Goal: Task Accomplishment & Management: Use online tool/utility

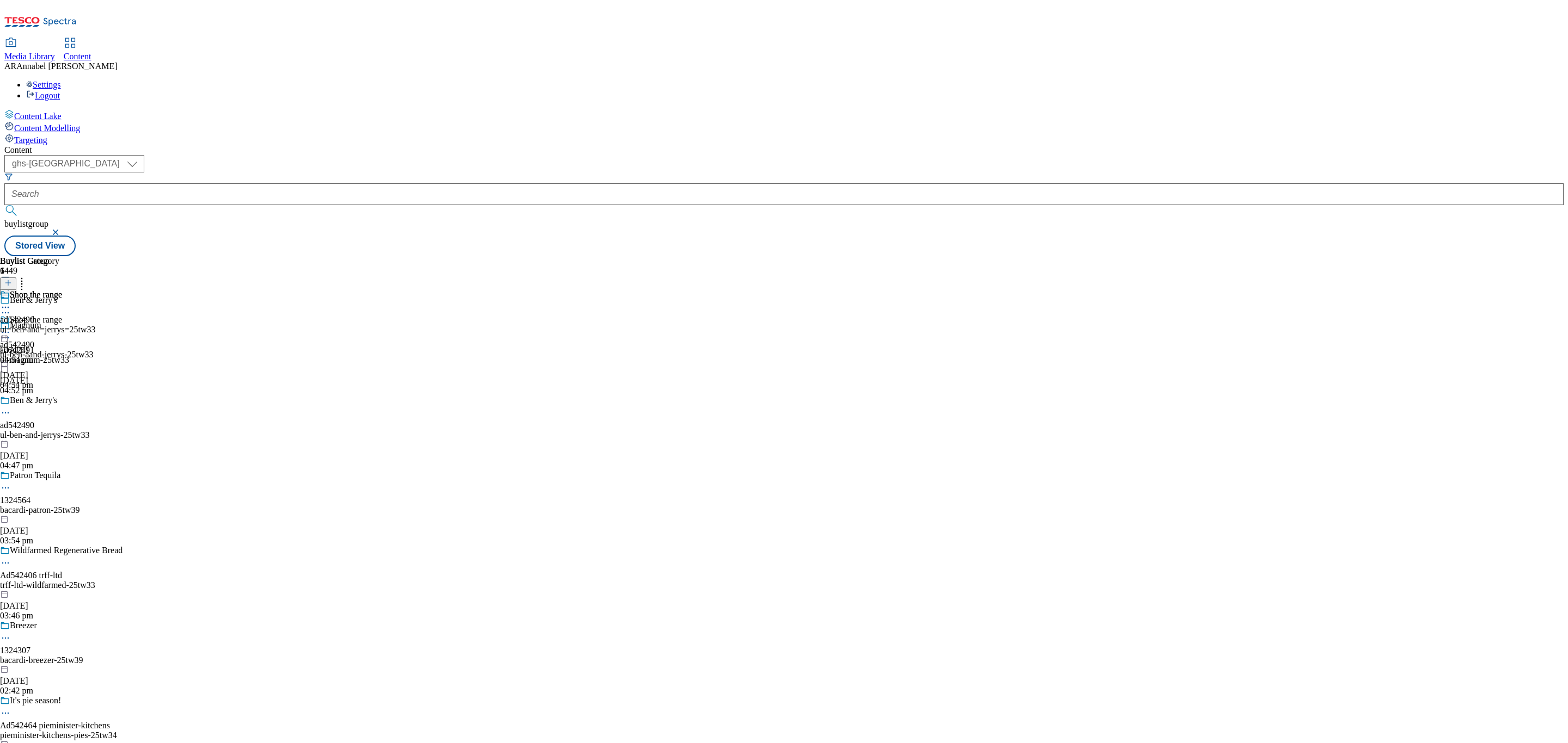
select select "ghs-[GEOGRAPHIC_DATA]"
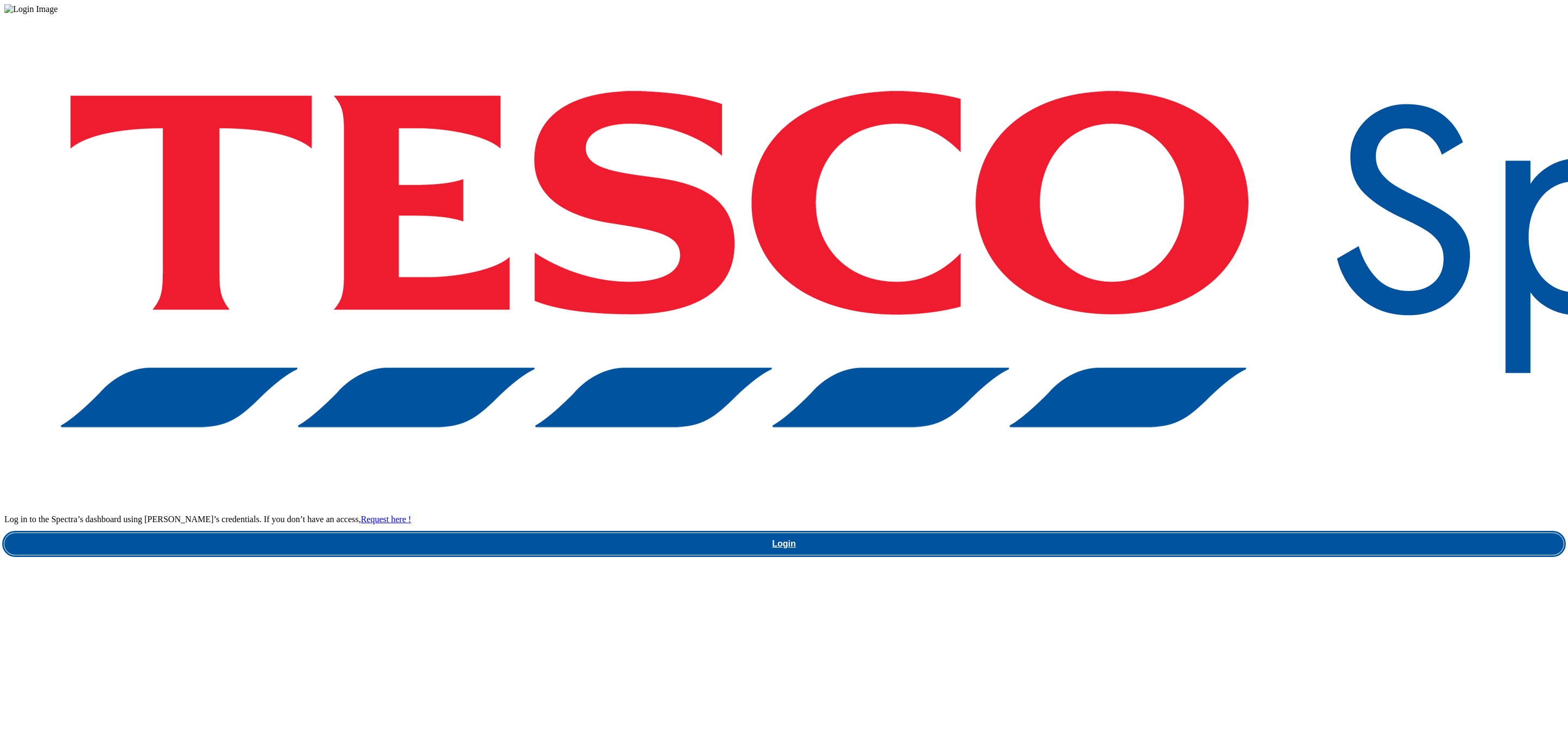
click at [1225, 533] on link "Login" at bounding box center [784, 544] width 1559 height 22
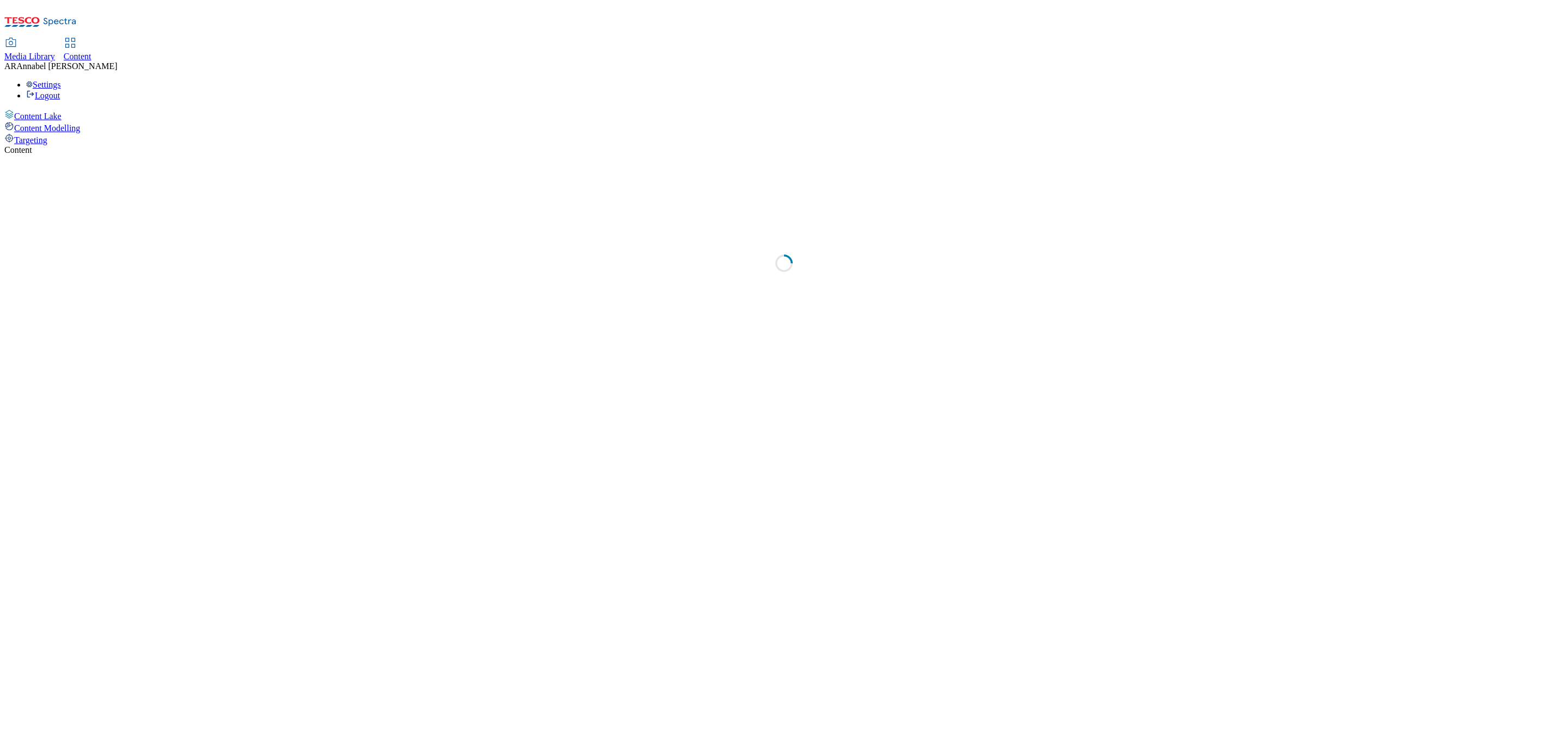
select select "ghs-[GEOGRAPHIC_DATA]"
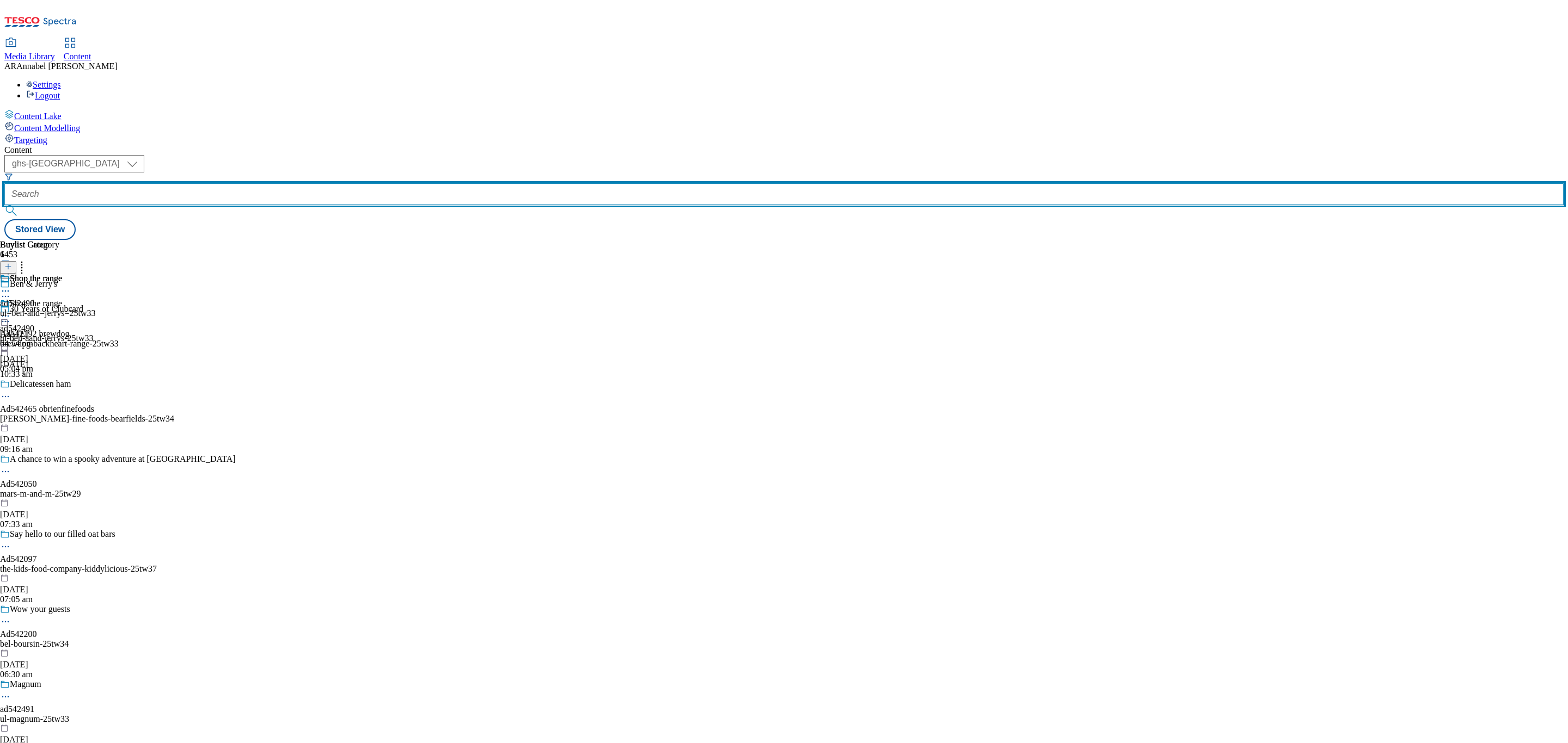
click at [275, 183] on input "text" at bounding box center [784, 194] width 1559 height 22
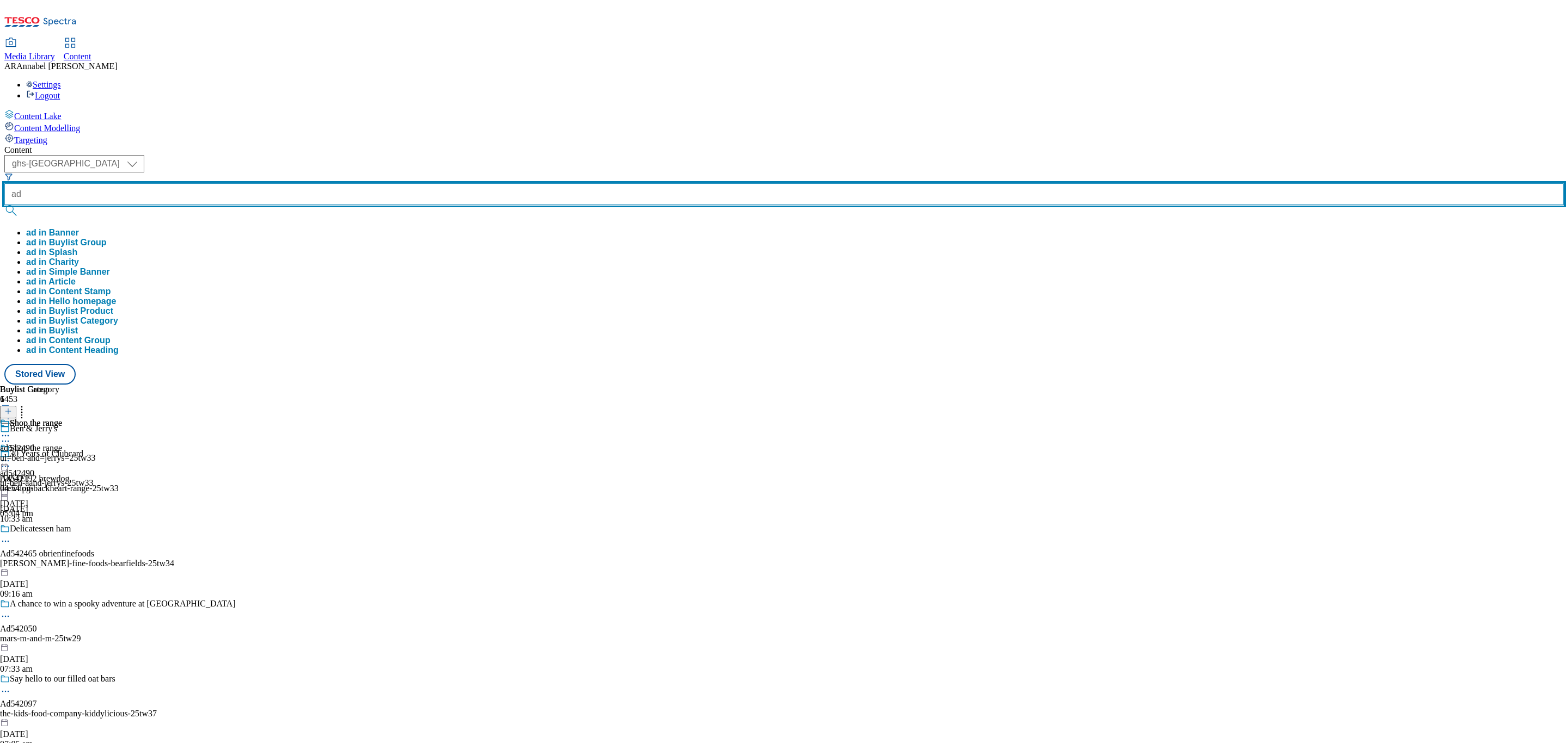
paste input "542490"
type input "ad542490"
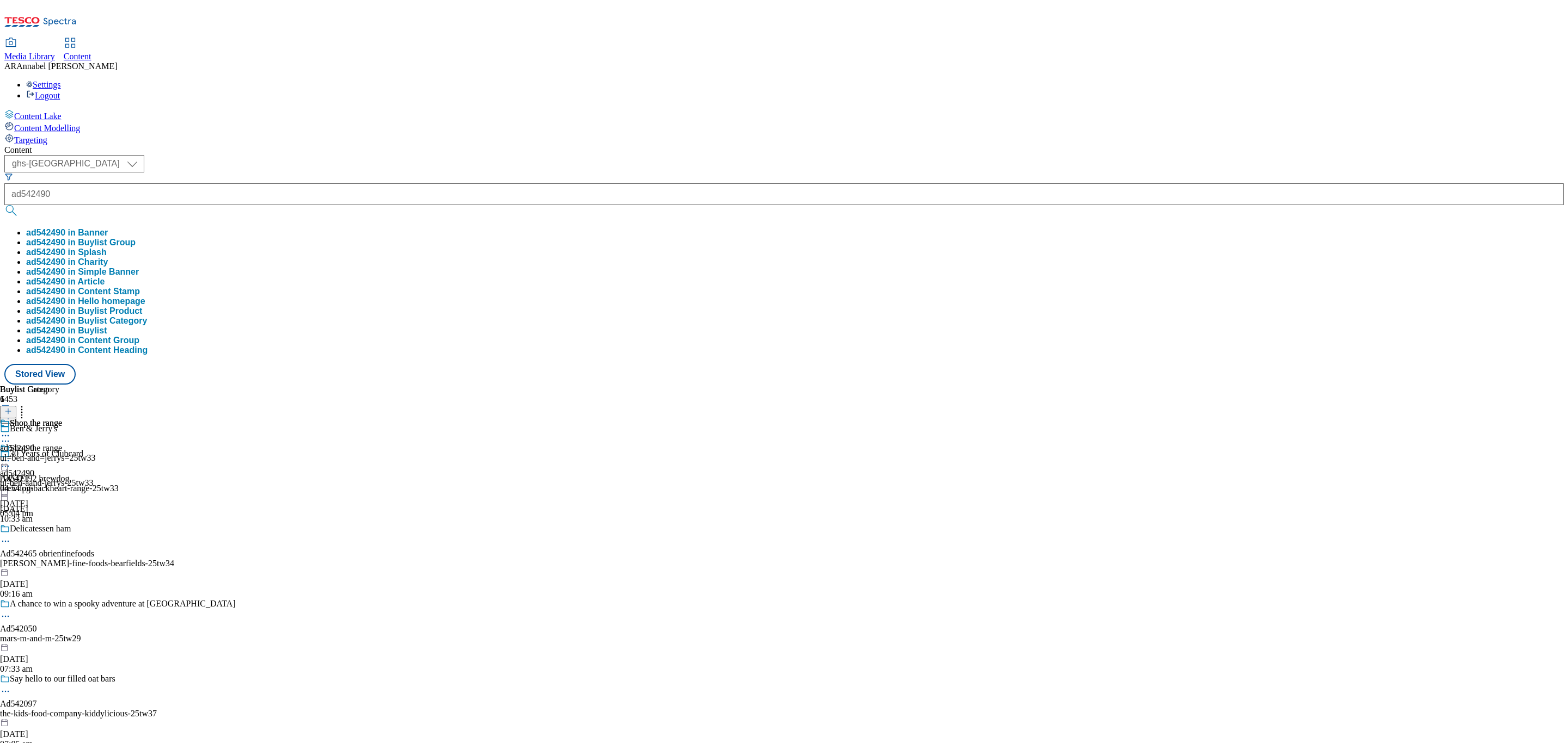
click at [135, 238] on button "ad542490 in Buylist Group" at bounding box center [80, 242] width 109 height 10
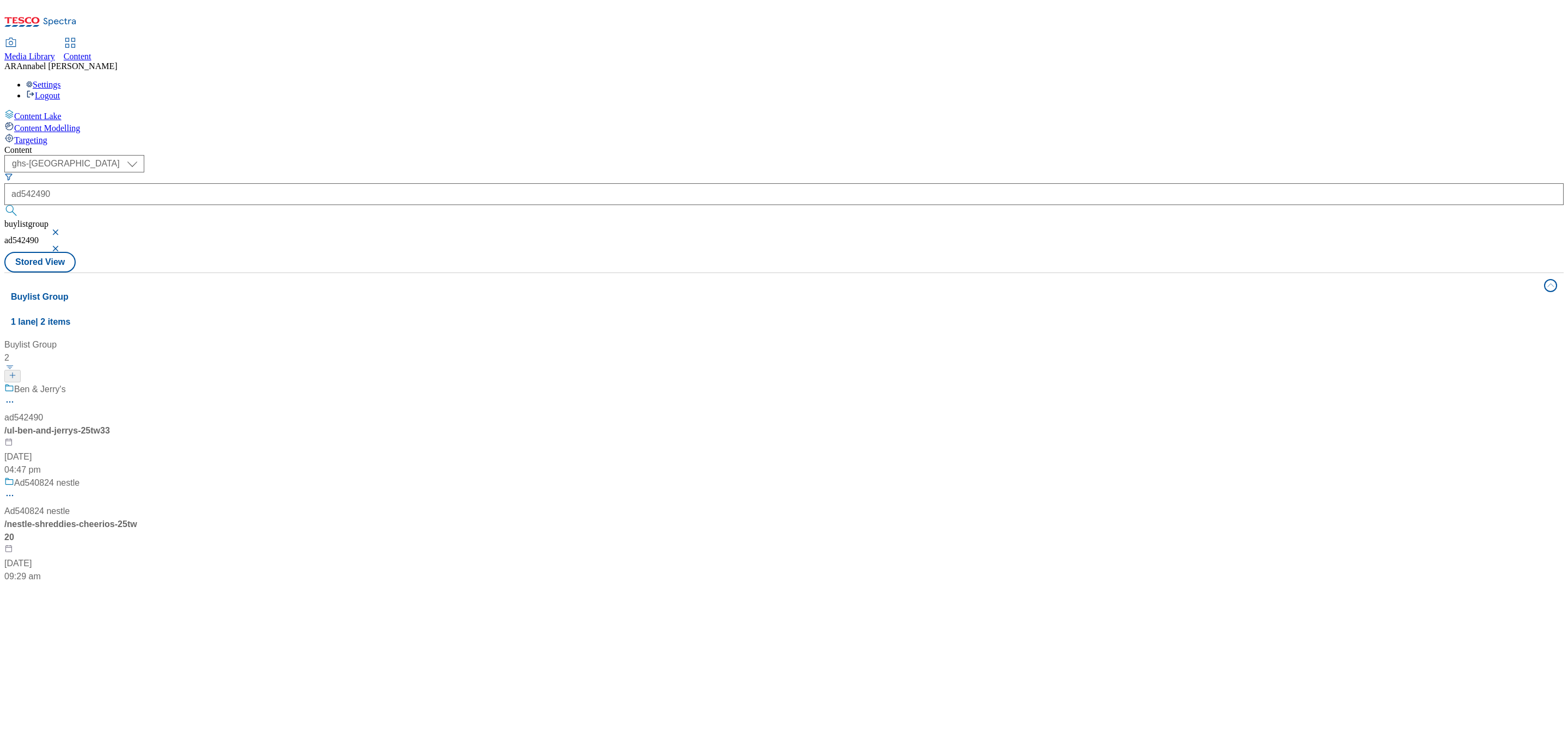
click at [140, 424] on div "/ ul-ben-and-jerrys-25tw33" at bounding box center [72, 431] width 136 height 13
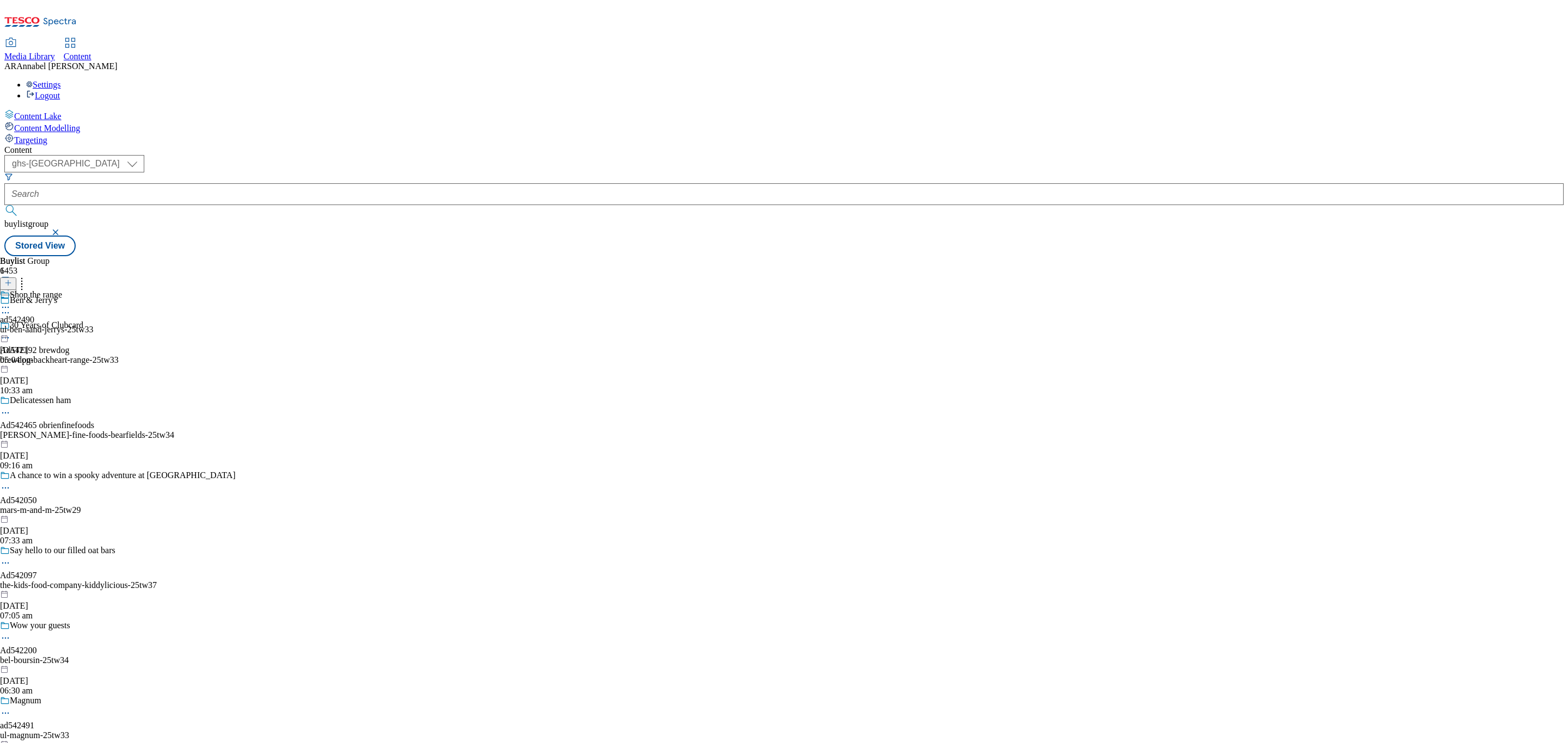
click at [93, 324] on div "ul-ben-aand-jerrys-25tw33" at bounding box center [47, 329] width 93 height 10
click at [95, 290] on div "Shop the range ad542490 ul=ben-and=jerrys=25tw33 6 Oct 2025 04:54 pm" at bounding box center [48, 328] width 95 height 75
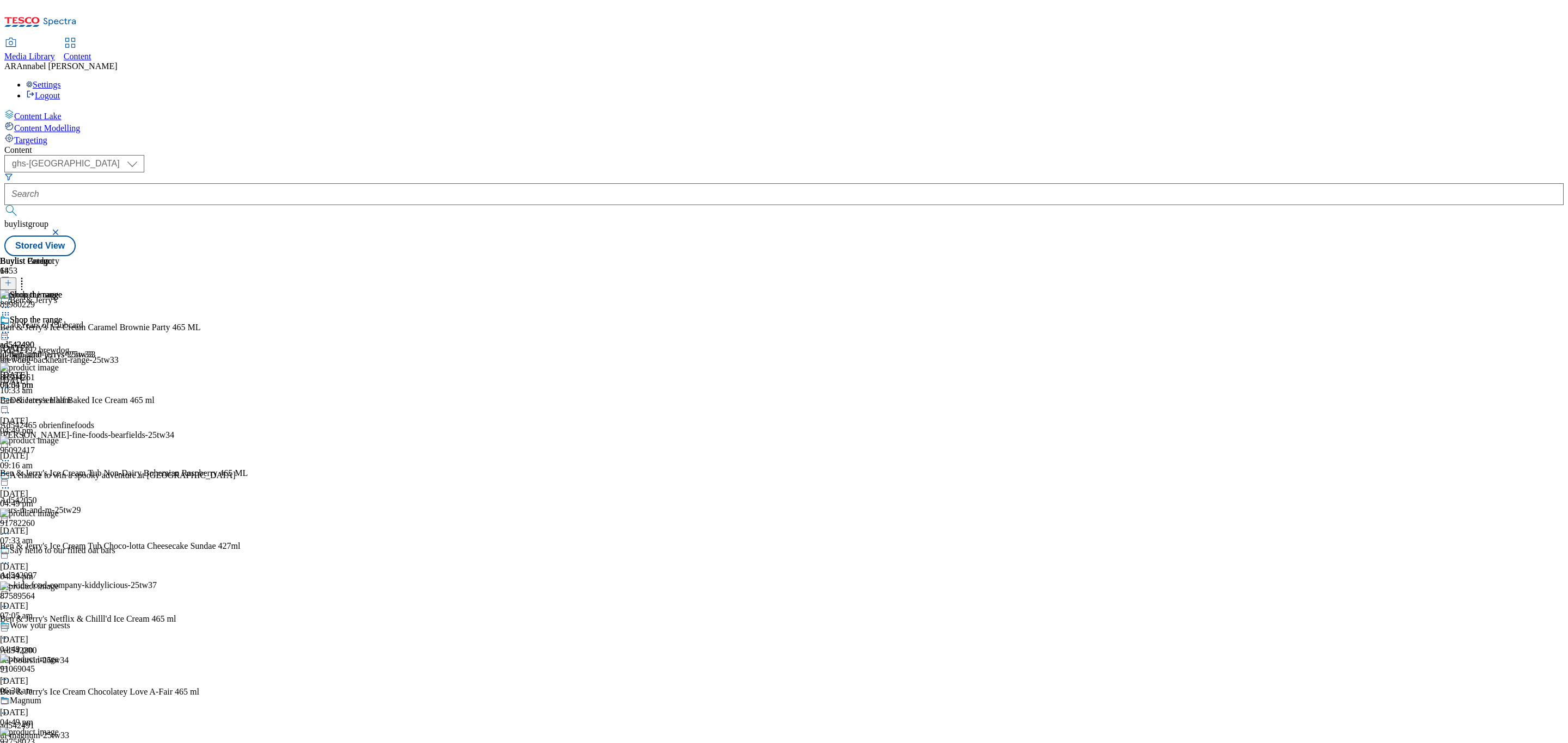
click at [27, 276] on icon at bounding box center [21, 281] width 11 height 11
click at [11, 327] on icon at bounding box center [5, 332] width 11 height 11
click at [69, 451] on span "Un-publish" at bounding box center [51, 455] width 35 height 8
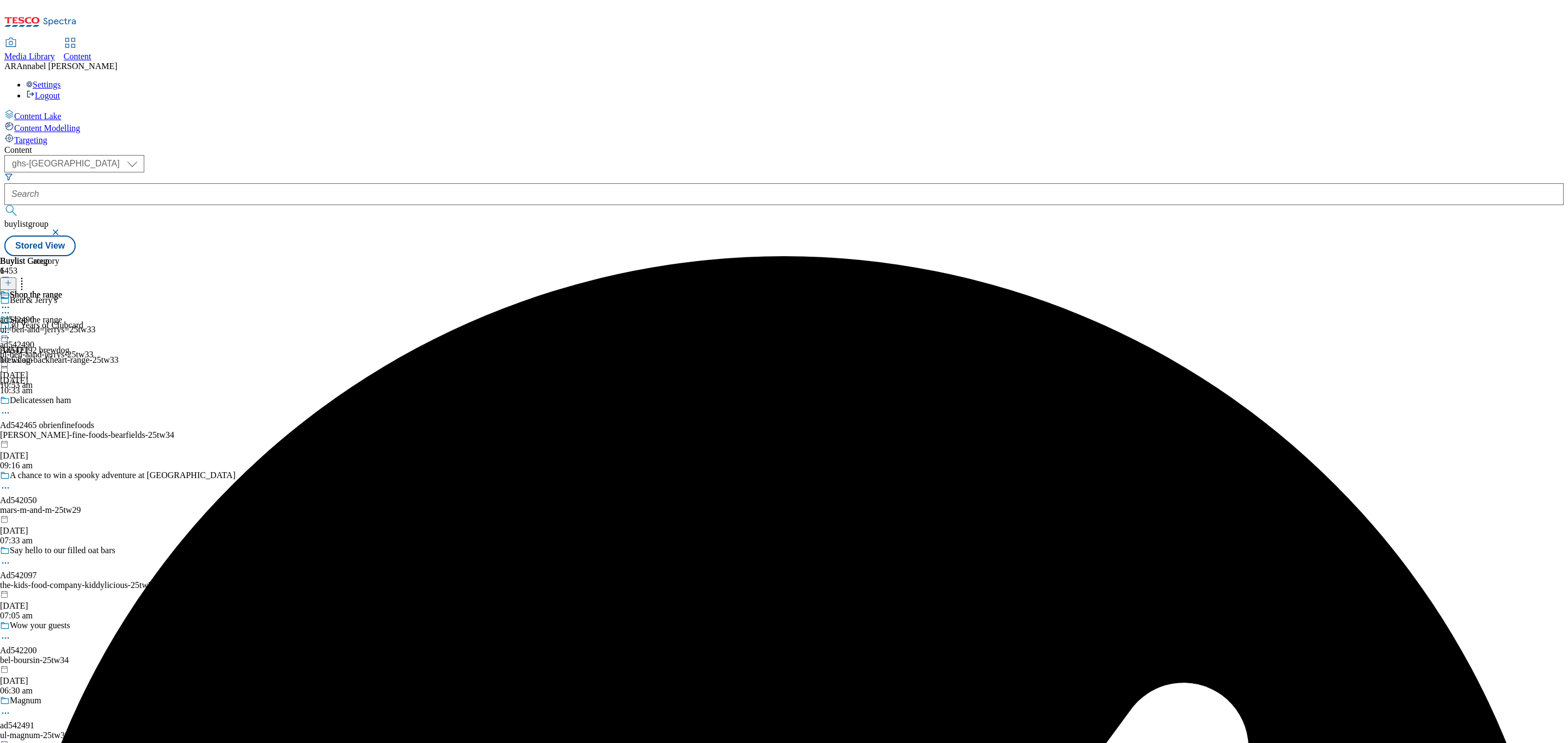
click at [11, 327] on icon at bounding box center [5, 332] width 11 height 11
click at [70, 414] on span "Un-preview" at bounding box center [52, 418] width 36 height 8
click at [95, 324] on div "ul=ben-and=jerrys=25tw33" at bounding box center [48, 329] width 95 height 10
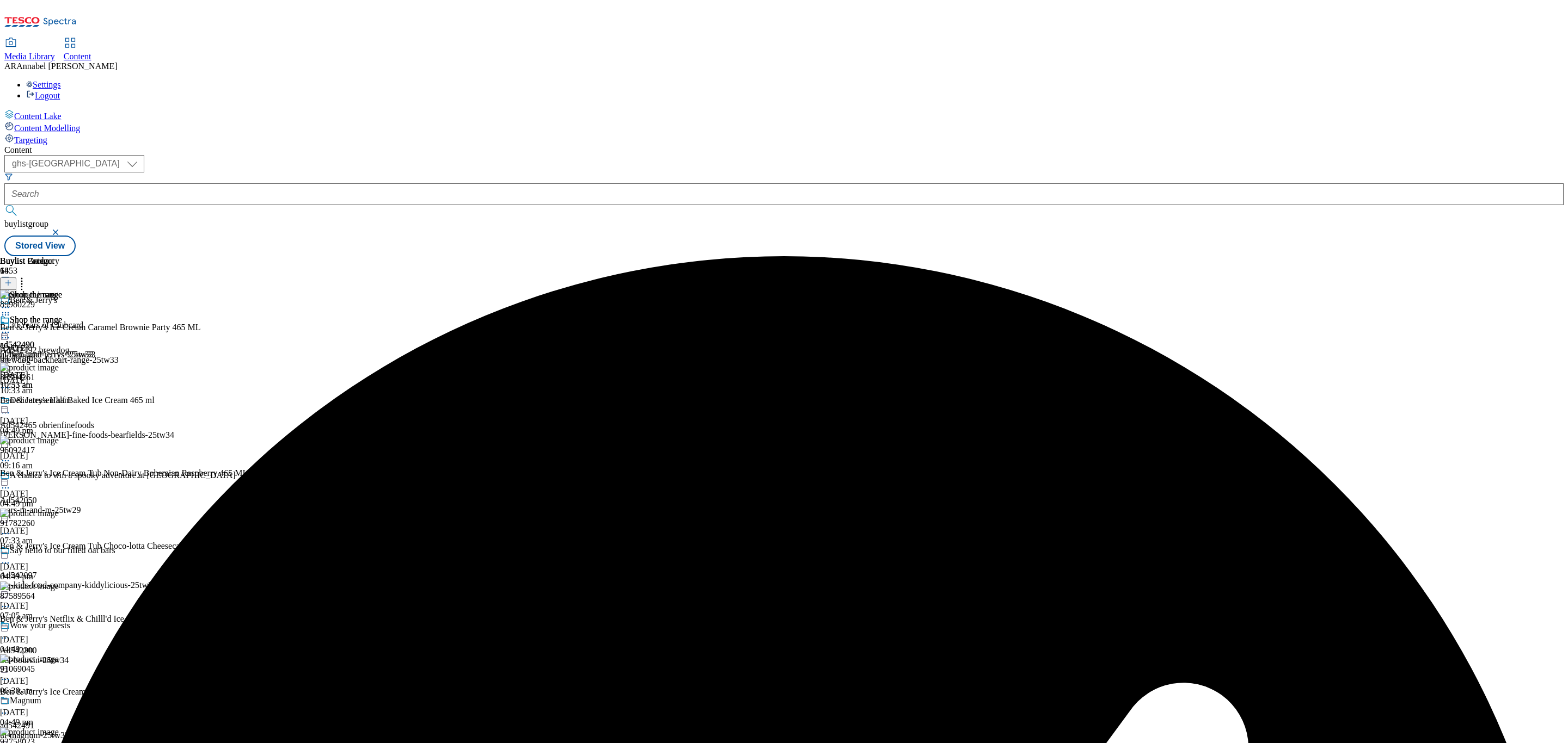
click at [12, 279] on icon at bounding box center [7, 283] width 7 height 7
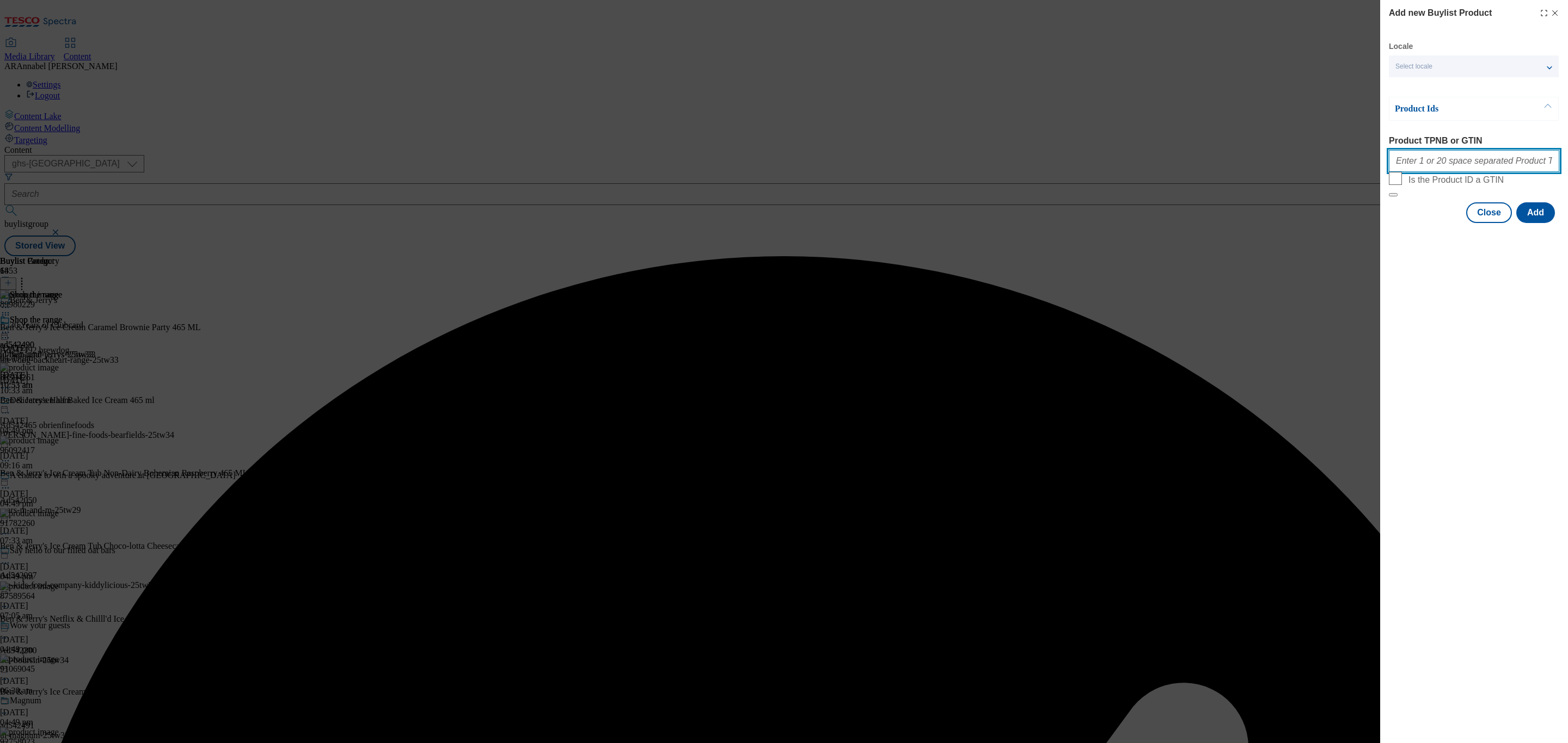
click at [1461, 172] on input "Product TPNB or GTIN" at bounding box center [1474, 161] width 170 height 22
paste input "97180968 92800359 88503521 97067936"
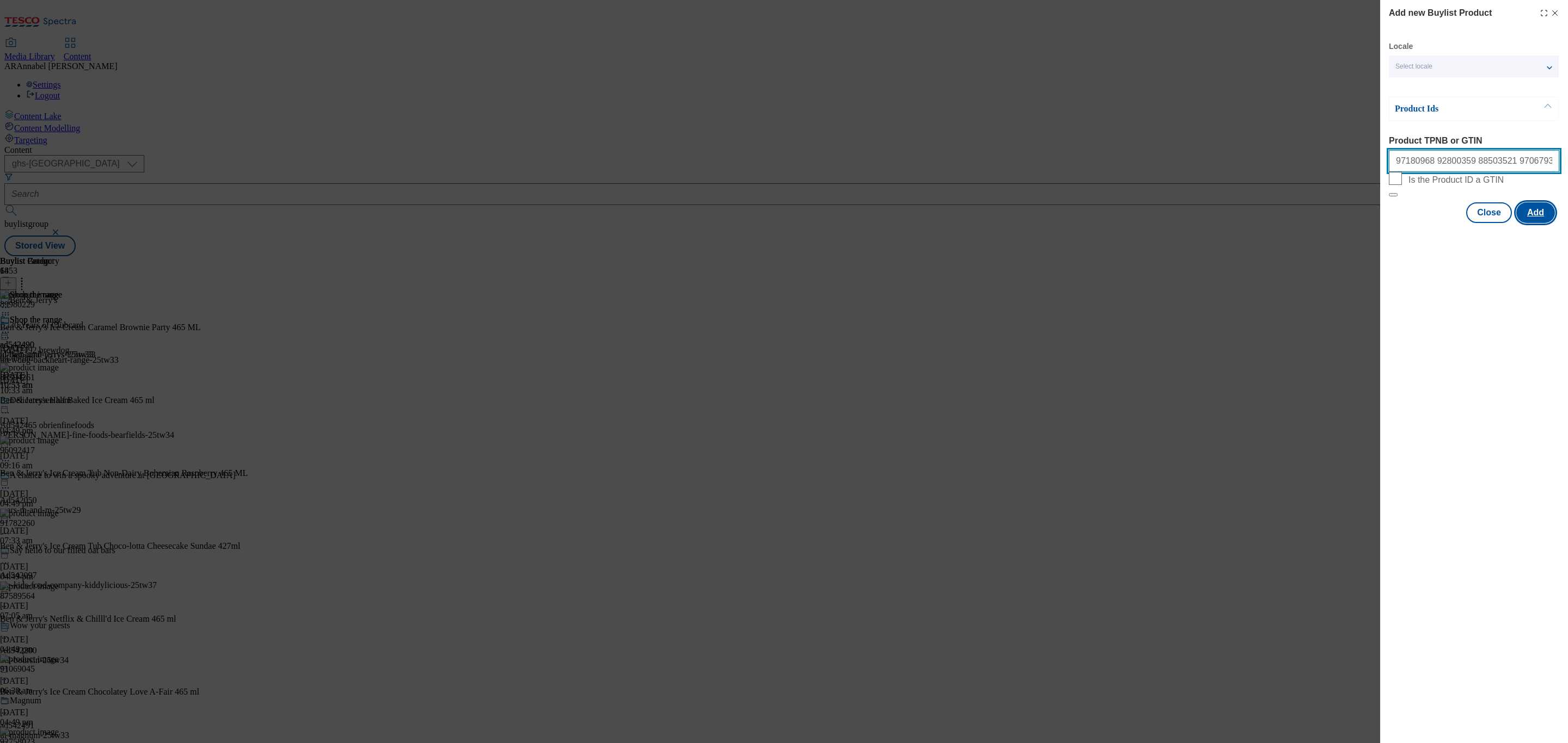
type input "97180968 92800359 88503521 97067936"
click at [1548, 223] on button "Add" at bounding box center [1534, 212] width 39 height 20
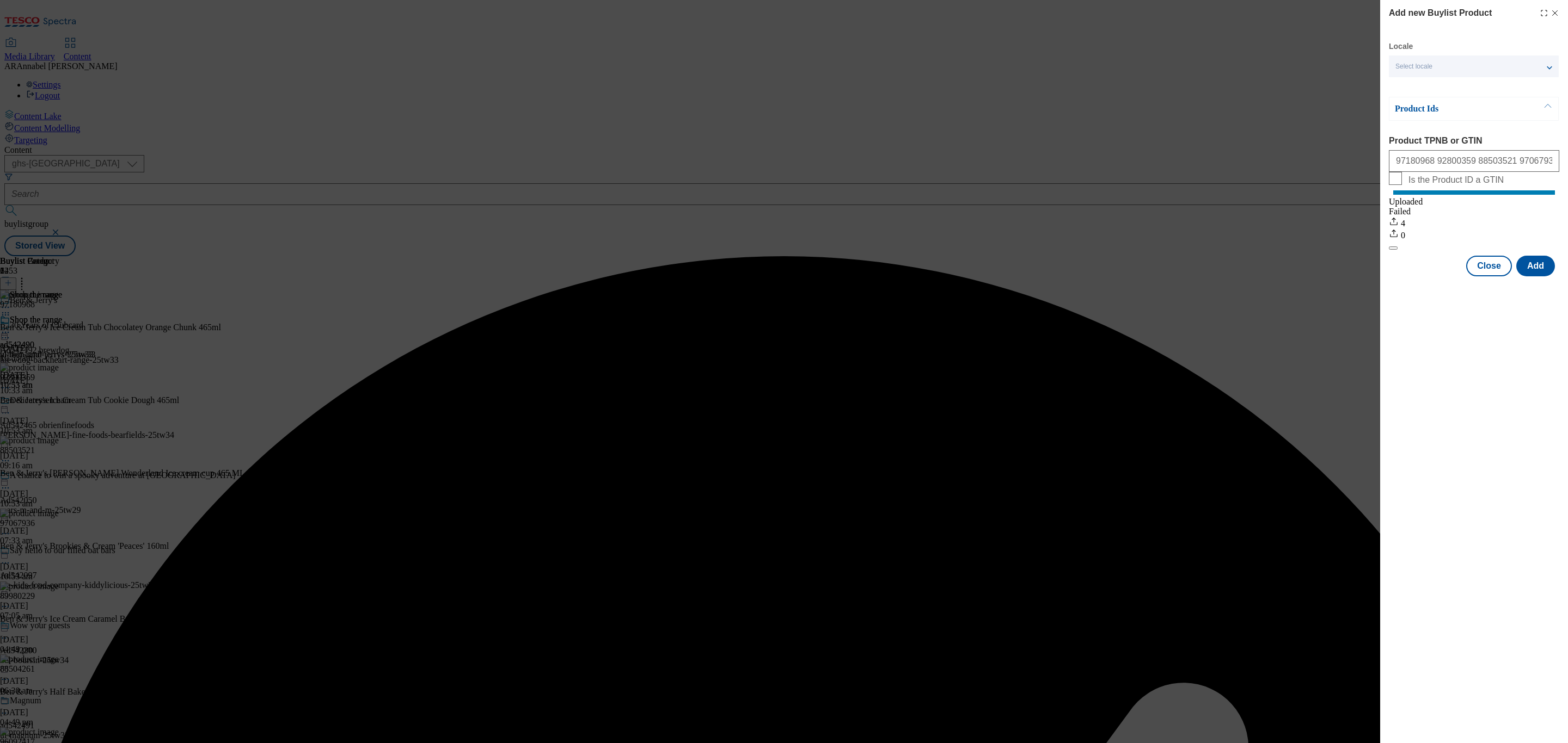
click at [1557, 14] on icon "Modal" at bounding box center [1554, 13] width 9 height 9
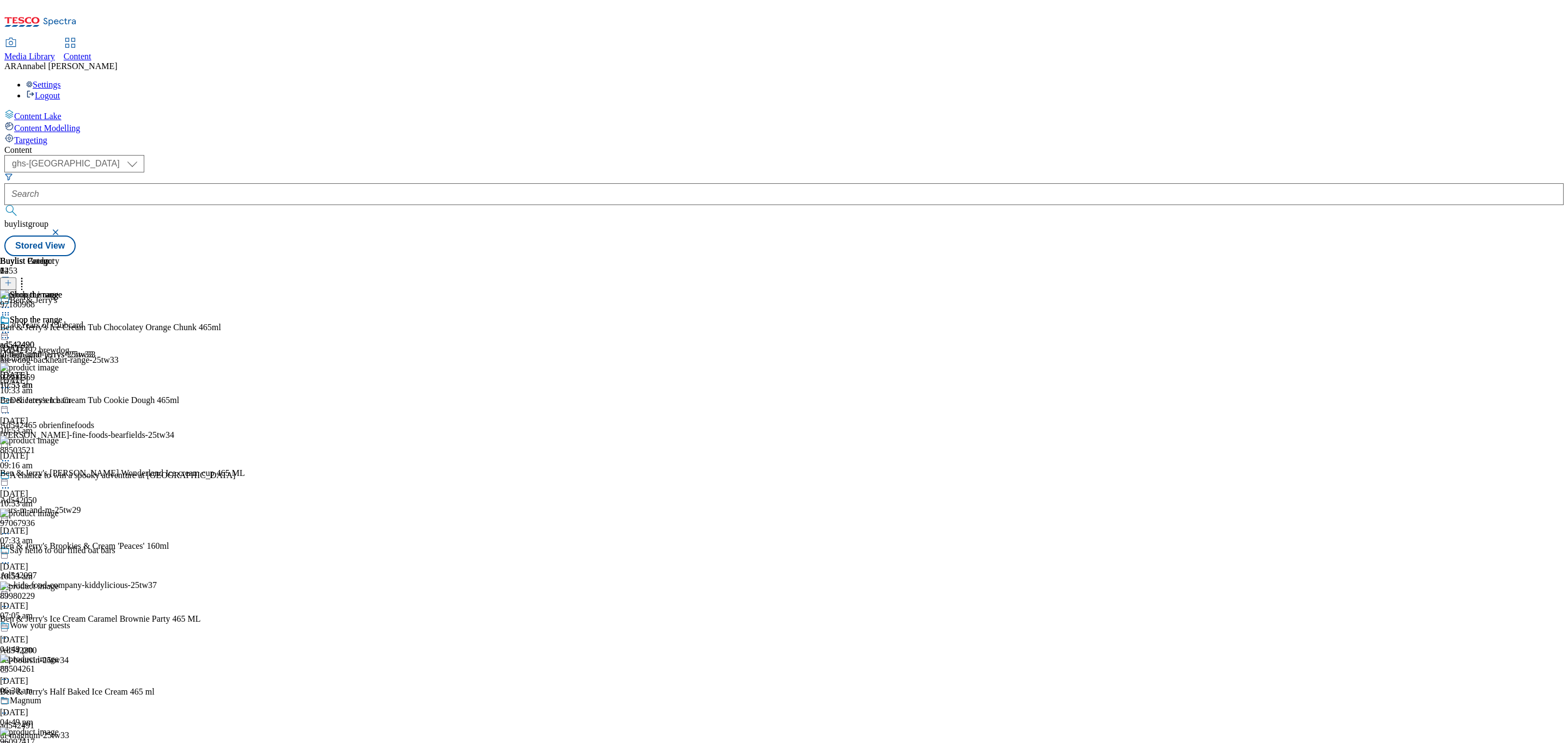
click at [11, 327] on icon at bounding box center [5, 332] width 11 height 11
click at [59, 401] on span "Preview" at bounding box center [46, 405] width 25 height 8
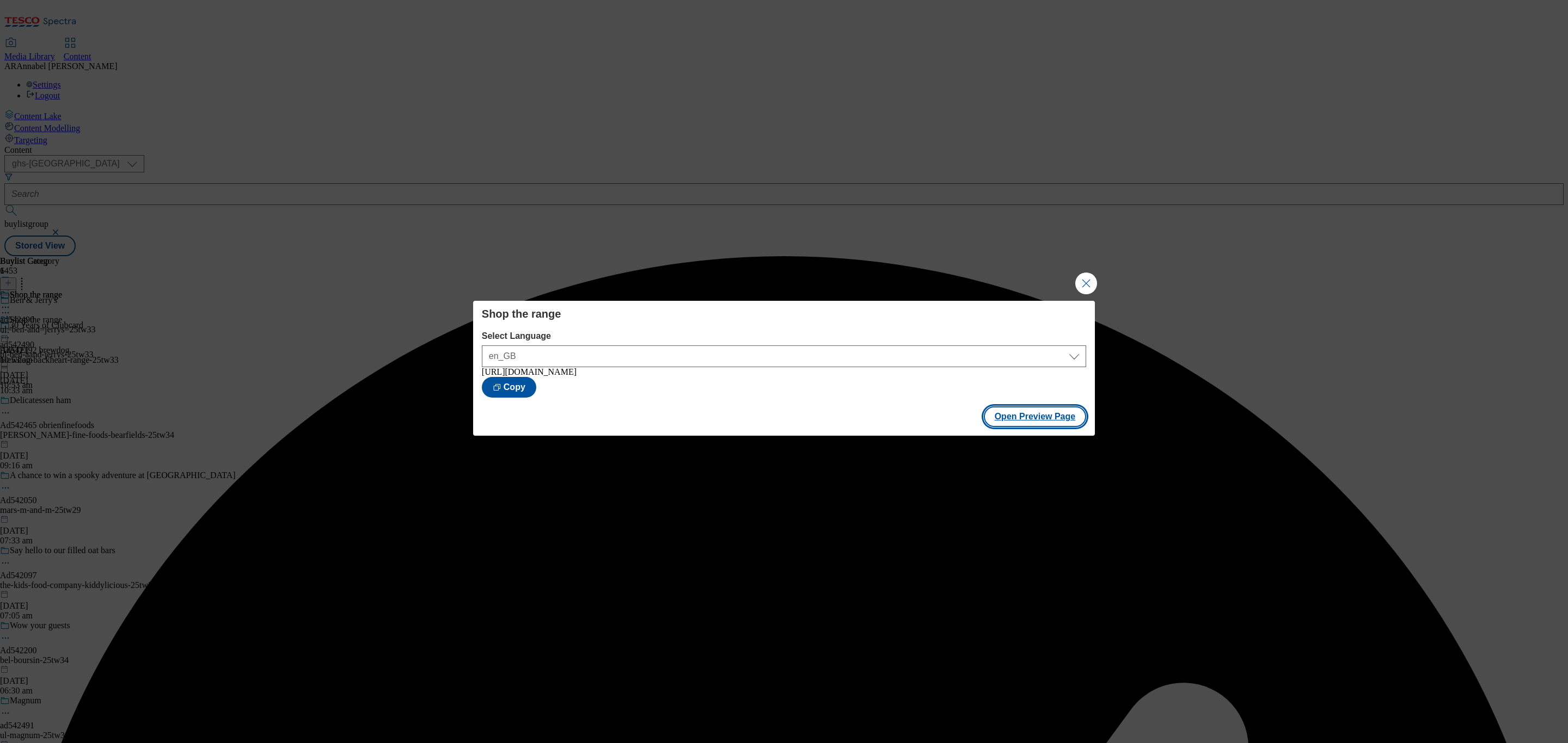
click at [1038, 419] on button "Open Preview Page" at bounding box center [1035, 416] width 103 height 20
click at [1089, 284] on button "Close Modal" at bounding box center [1086, 283] width 22 height 22
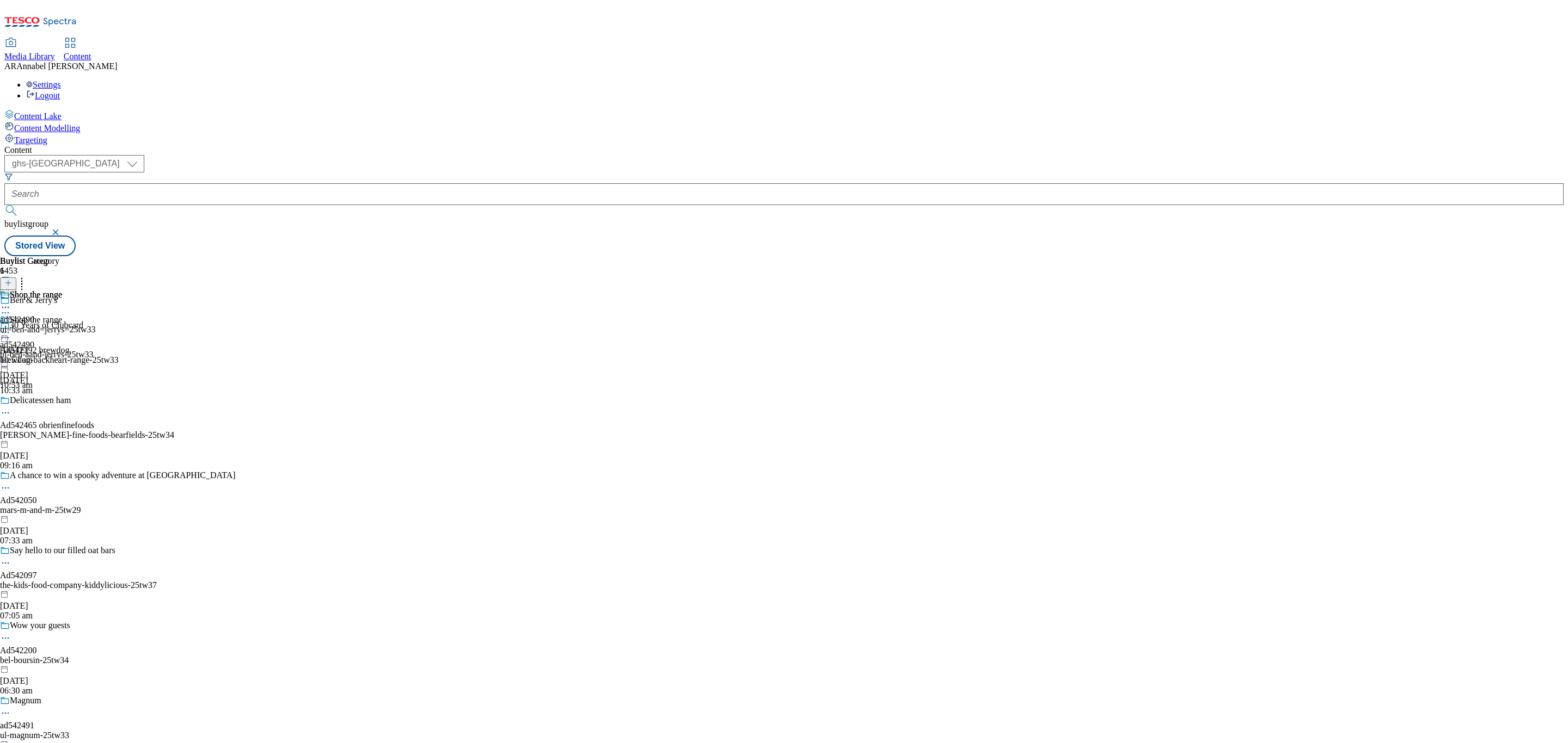
click at [11, 327] on icon at bounding box center [5, 332] width 11 height 11
click at [57, 439] on span "Publish" at bounding box center [45, 443] width 24 height 8
